Goal: Task Accomplishment & Management: Use online tool/utility

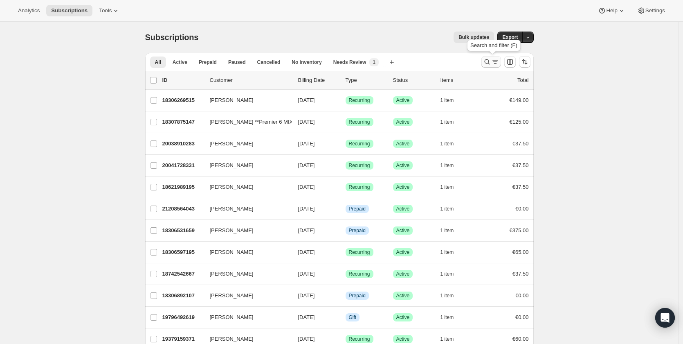
click at [486, 64] on icon "Search and filter results" at bounding box center [487, 62] width 8 height 8
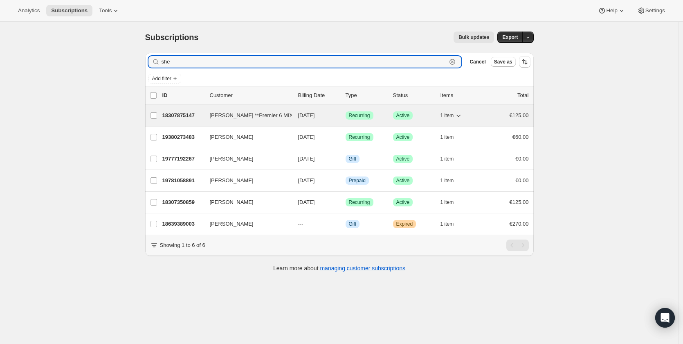
type input "she"
click at [189, 110] on div "18307875147 [PERSON_NAME] **Premier 6 MIX** [DATE] Success Recurring Success Ac…" at bounding box center [345, 115] width 366 height 11
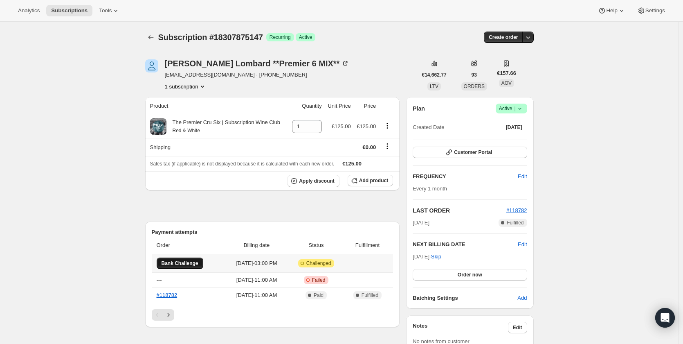
click at [188, 262] on span "Bank Challenge" at bounding box center [180, 263] width 37 height 7
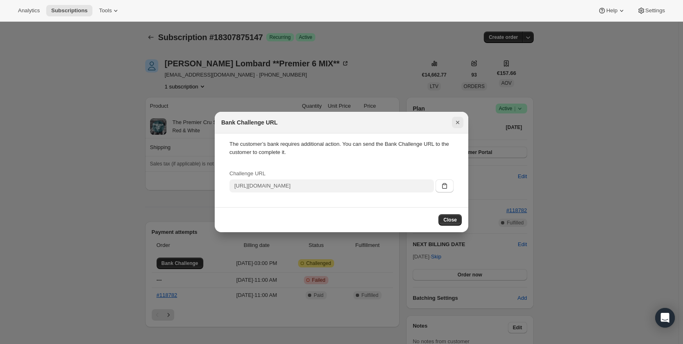
click at [460, 121] on icon "Close" at bounding box center [458, 122] width 8 height 8
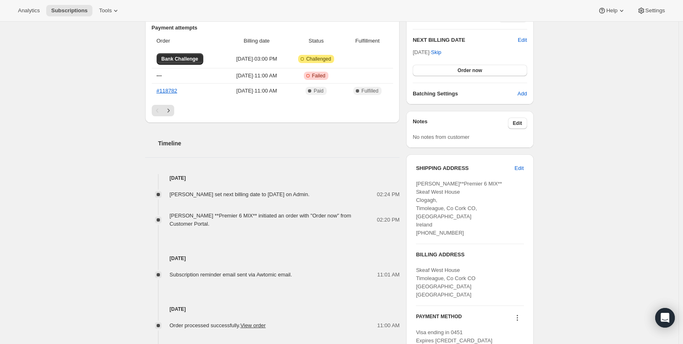
scroll to position [204, 0]
click at [193, 57] on span "Bank Challenge" at bounding box center [180, 58] width 37 height 7
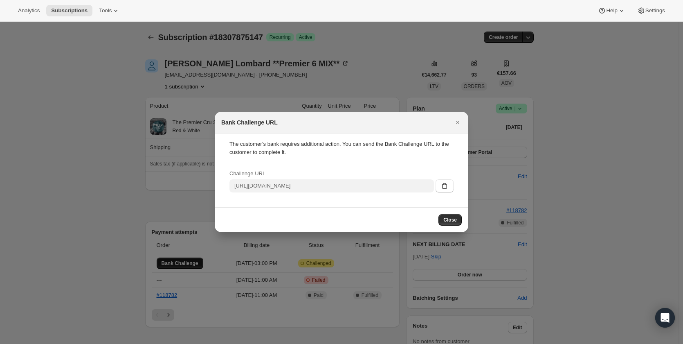
scroll to position [0, 0]
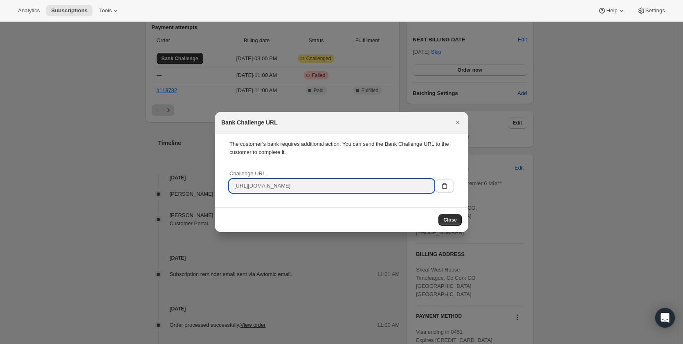
click at [393, 189] on input "[URL][DOMAIN_NAME]" at bounding box center [331, 185] width 204 height 13
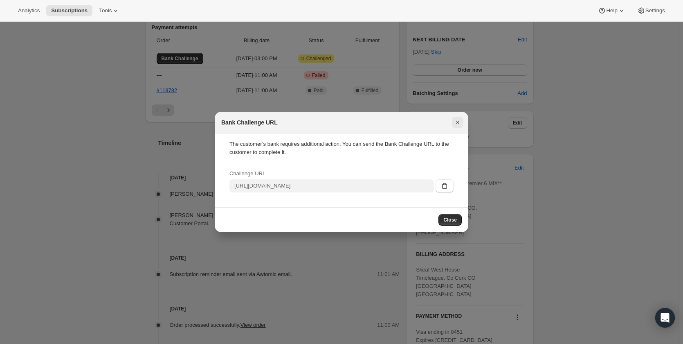
click at [460, 123] on icon "Close" at bounding box center [458, 122] width 8 height 8
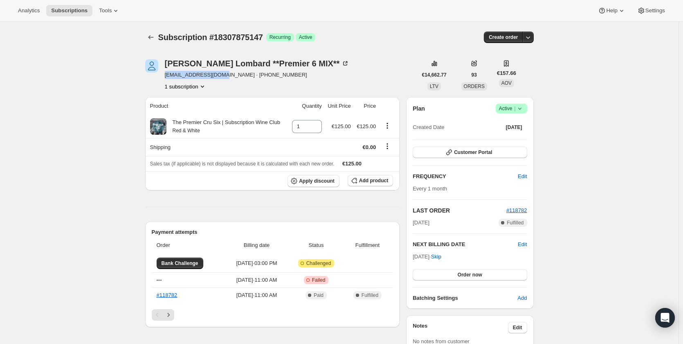
drag, startPoint x: 220, startPoint y: 76, endPoint x: 165, endPoint y: 75, distance: 55.6
click at [165, 75] on div "[PERSON_NAME] **Premier 6 MIX** [EMAIL_ADDRESS][DOMAIN_NAME] · [PHONE_NUMBER] 1…" at bounding box center [281, 74] width 272 height 31
copy span "[EMAIL_ADDRESS][DOMAIN_NAME]"
click at [188, 259] on button "Bank Challenge" at bounding box center [180, 262] width 47 height 11
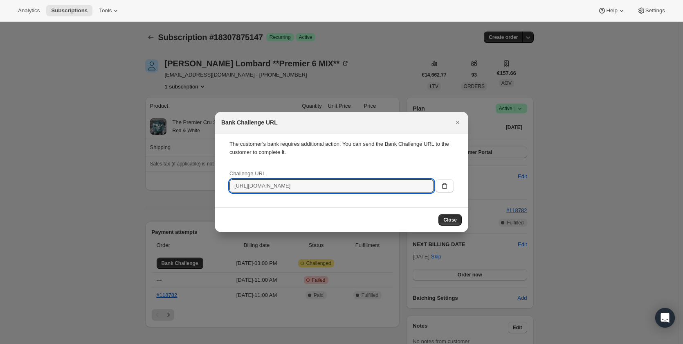
click at [262, 186] on input "[URL][DOMAIN_NAME]" at bounding box center [331, 185] width 204 height 13
click at [445, 184] on icon ":rd0:" at bounding box center [444, 186] width 8 height 8
click at [447, 221] on span "Close" at bounding box center [449, 219] width 13 height 7
